Goal: Information Seeking & Learning: Learn about a topic

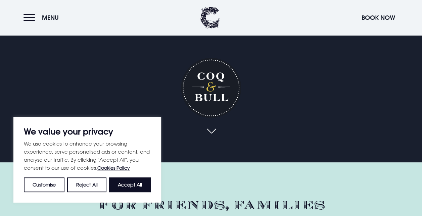
scroll to position [67, 0]
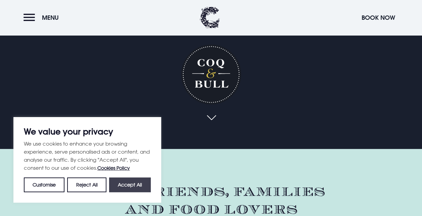
click at [133, 185] on button "Accept All" at bounding box center [130, 184] width 42 height 15
checkbox input "true"
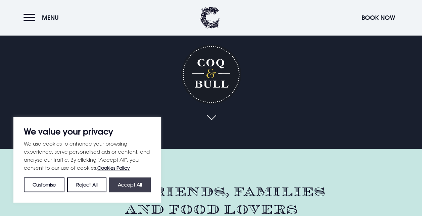
checkbox input "true"
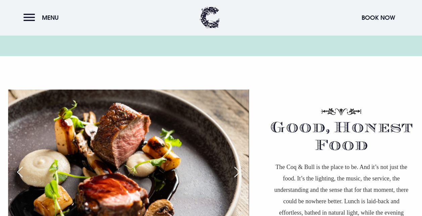
scroll to position [0, 0]
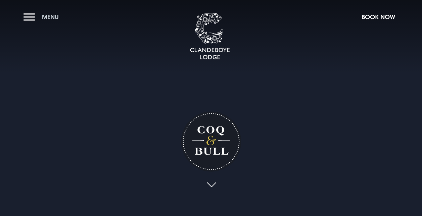
click at [33, 17] on button "Menu" at bounding box center [42, 17] width 39 height 14
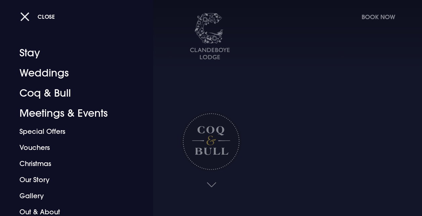
click at [29, 16] on button "Close" at bounding box center [37, 17] width 35 height 14
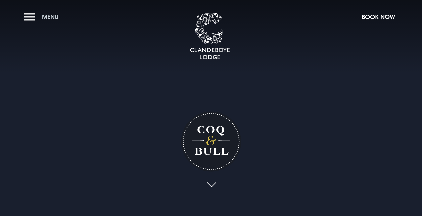
click at [48, 13] on span "Menu" at bounding box center [50, 17] width 17 height 8
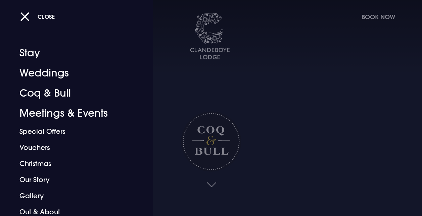
click at [48, 13] on span "Close" at bounding box center [46, 16] width 17 height 7
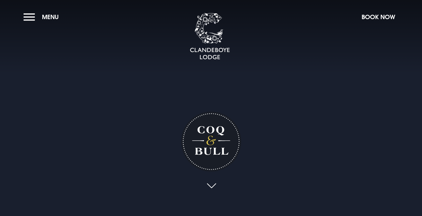
click at [213, 185] on link at bounding box center [210, 186] width 15 height 15
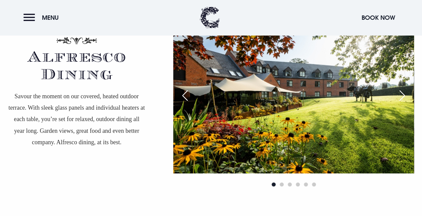
scroll to position [1196, 0]
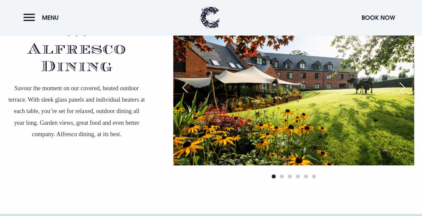
click at [406, 87] on div "Next slide" at bounding box center [401, 87] width 17 height 15
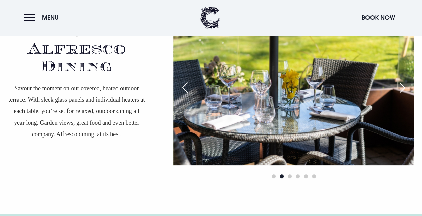
click at [406, 87] on div "Next slide" at bounding box center [401, 87] width 17 height 15
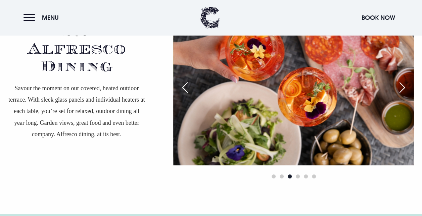
click at [406, 87] on div "Next slide" at bounding box center [401, 87] width 17 height 15
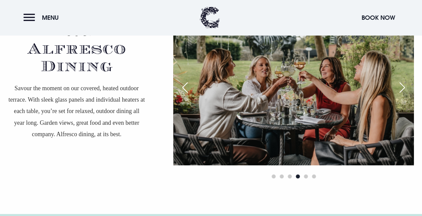
click at [406, 87] on div "Next slide" at bounding box center [401, 87] width 17 height 15
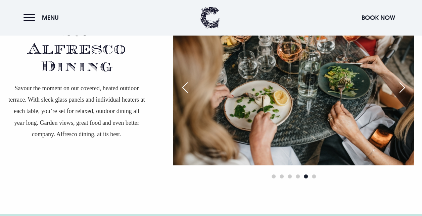
click at [406, 87] on div "Next slide" at bounding box center [401, 87] width 17 height 15
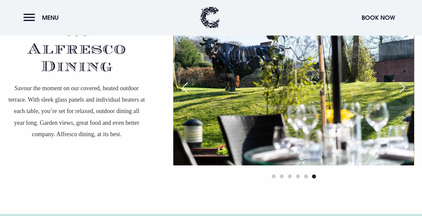
click at [406, 87] on div "Next slide" at bounding box center [401, 87] width 17 height 15
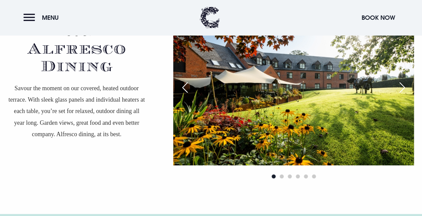
click at [406, 87] on div "Next slide" at bounding box center [401, 87] width 17 height 15
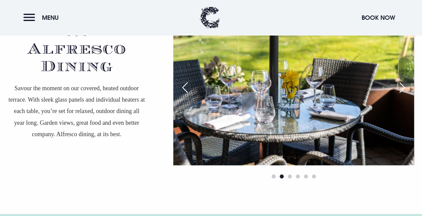
click at [406, 87] on div "Next slide" at bounding box center [401, 87] width 17 height 15
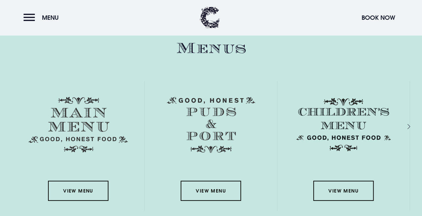
scroll to position [920, 0]
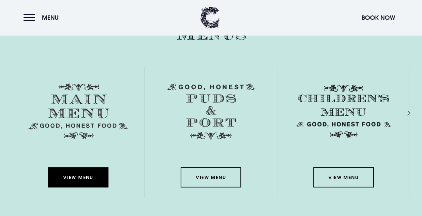
click at [80, 180] on link "View Menu" at bounding box center [78, 177] width 60 height 20
